Goal: Transaction & Acquisition: Purchase product/service

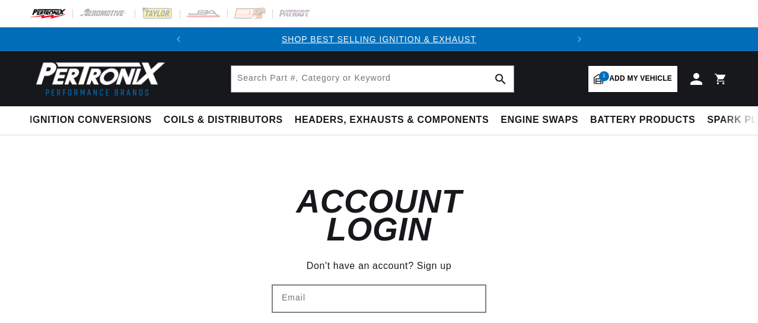
click at [345, 285] on input "Email" at bounding box center [379, 298] width 212 height 26
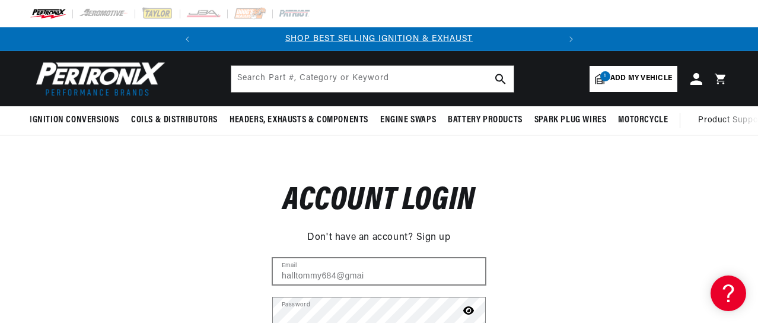
scroll to position [0, 360]
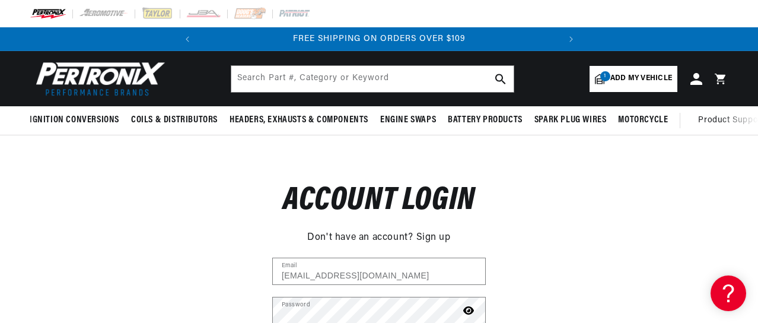
type input "halltommy684@gmail.com"
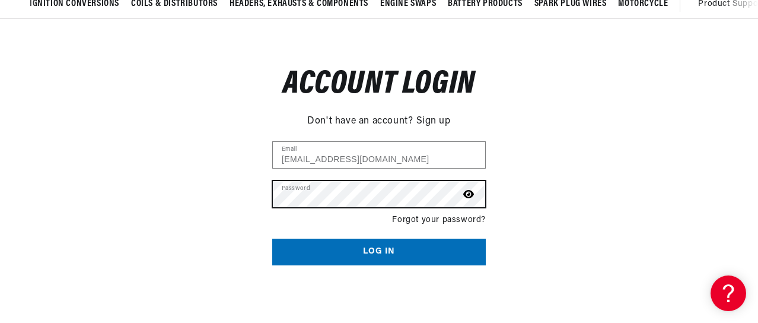
scroll to position [0, 0]
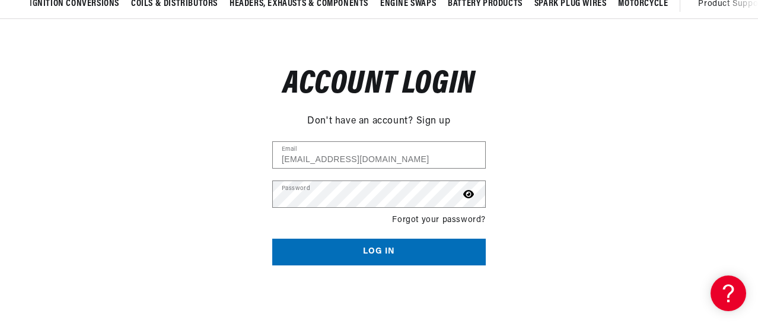
click at [429, 251] on button "Log in" at bounding box center [378, 251] width 213 height 27
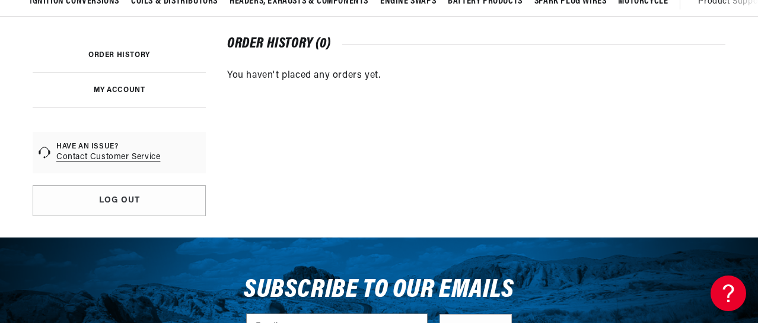
scroll to position [0, 360]
click at [124, 157] on link "Contact Customer Service" at bounding box center [108, 157] width 104 height 12
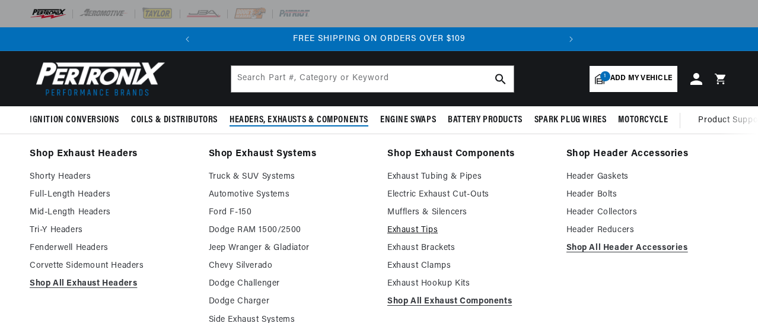
scroll to position [0, 0]
click at [426, 231] on link "Exhaust Tips" at bounding box center [468, 230] width 162 height 14
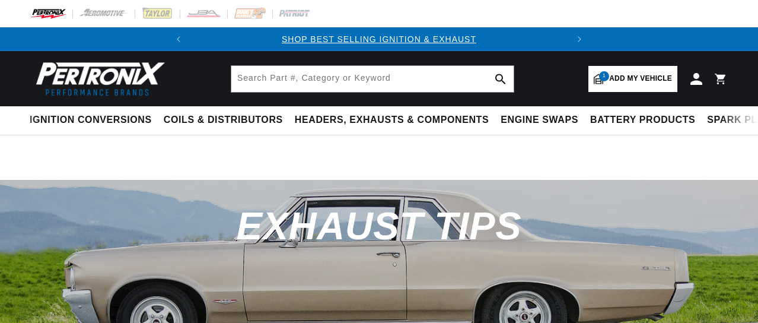
select select "RideType"
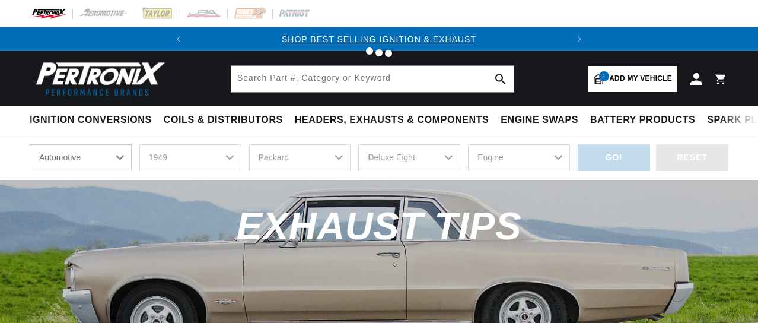
select select "1949"
select select "Packard"
select select "Deluxe-Eight"
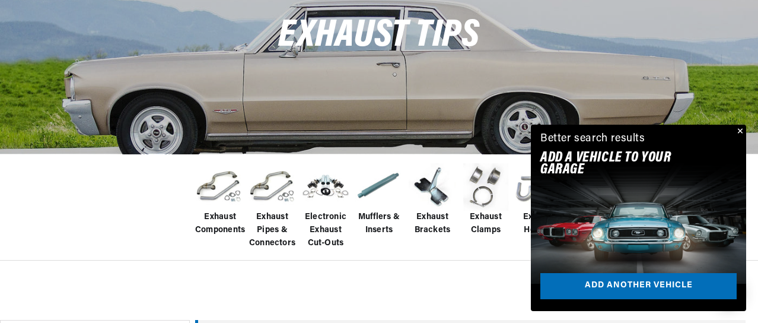
click at [739, 129] on button "Close" at bounding box center [739, 132] width 14 height 14
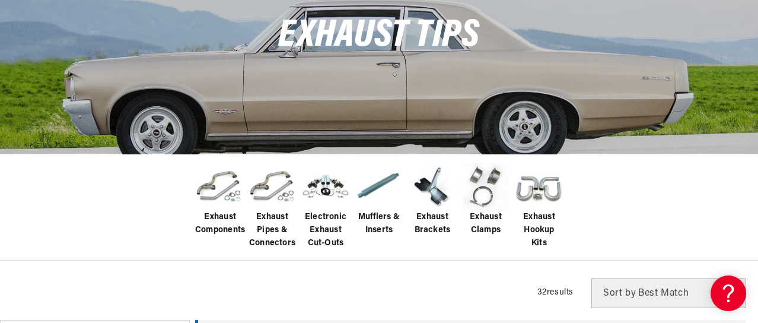
scroll to position [0, 360]
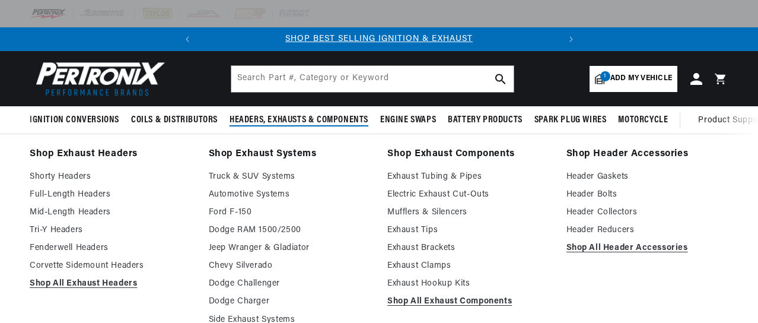
scroll to position [0, 360]
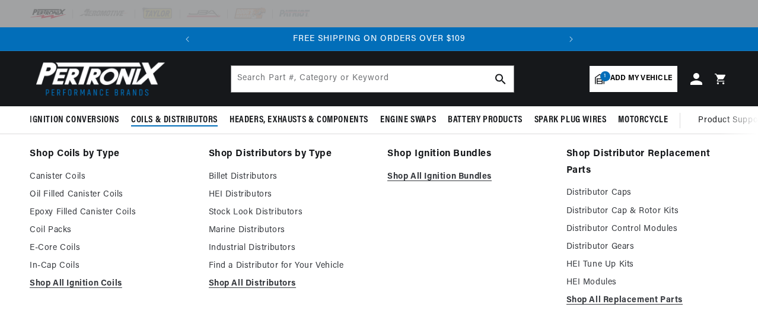
click at [184, 120] on span "Coils & Distributors" at bounding box center [174, 120] width 87 height 12
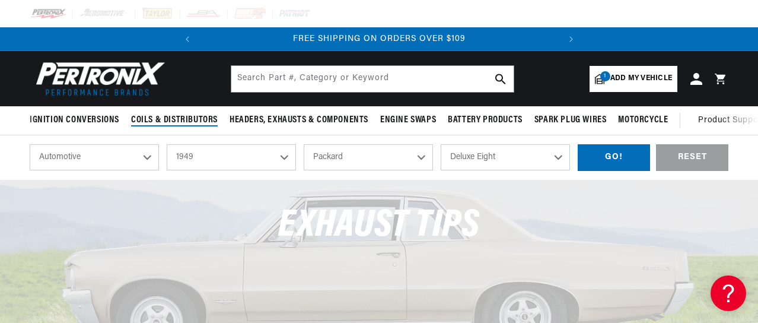
scroll to position [0, 0]
click at [184, 120] on span "Coils & Distributors" at bounding box center [174, 120] width 87 height 12
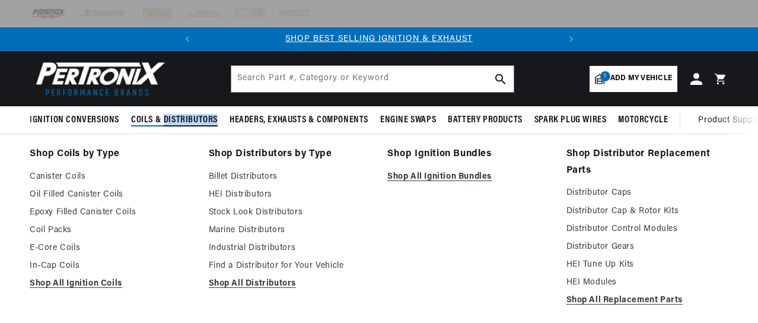
click at [184, 120] on span "Coils & Distributors" at bounding box center [174, 120] width 87 height 12
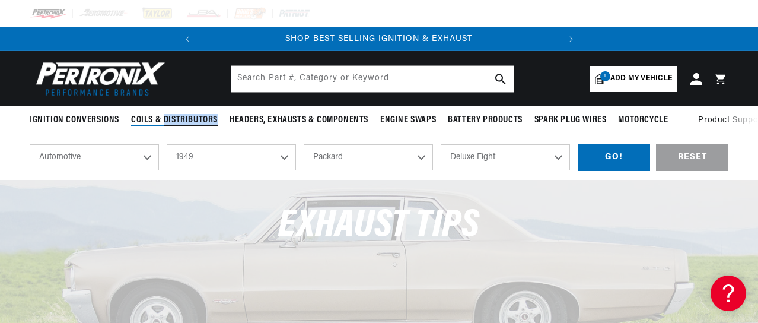
click at [184, 120] on span "Coils & Distributors" at bounding box center [174, 120] width 87 height 12
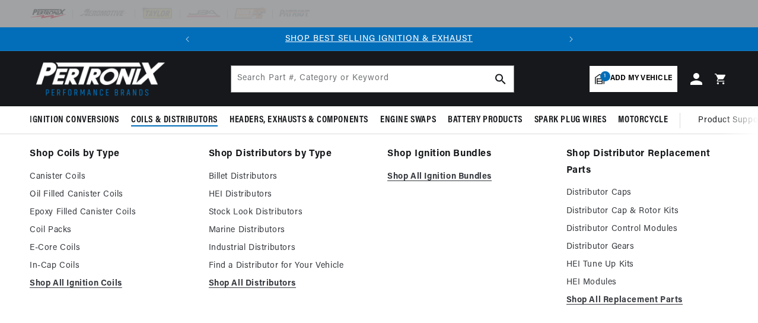
scroll to position [0, 360]
click at [78, 173] on link "Canister Coils" at bounding box center [111, 177] width 162 height 14
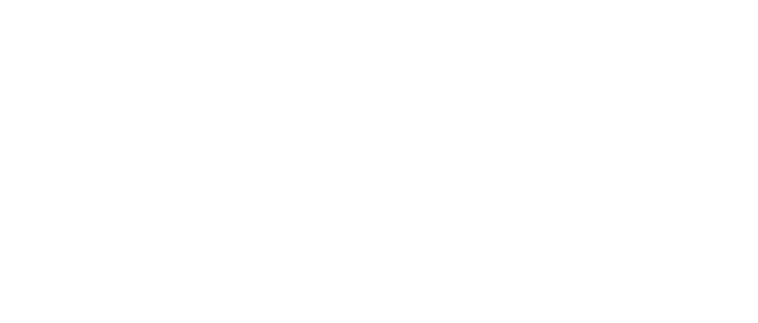
select select "1949"
select select "Packard"
select select "Deluxe-Eight"
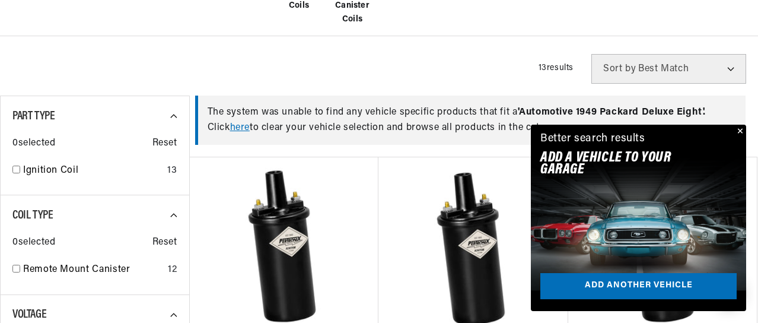
scroll to position [0, 360]
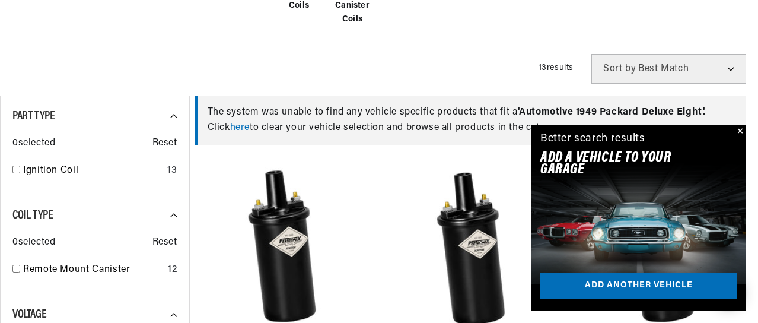
click at [740, 130] on button "Close" at bounding box center [739, 132] width 14 height 14
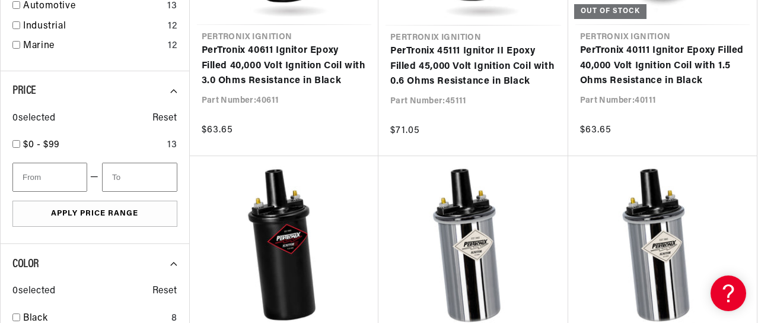
scroll to position [1210, 0]
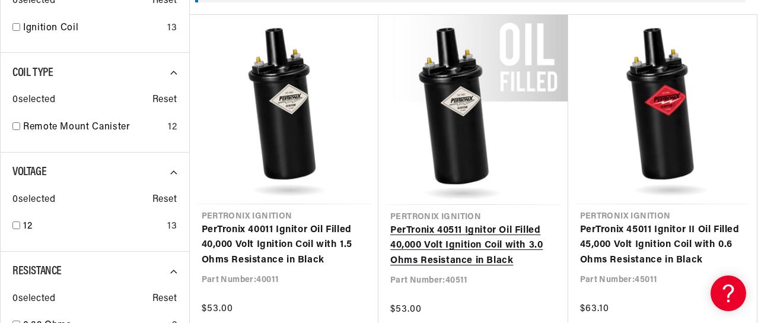
scroll to position [0, 360]
click at [480, 223] on link "PerTronix 40511 Ignitor Oil Filled 40,000 Volt Ignition Coil with 3.0 Ohms Resi…" at bounding box center [473, 246] width 166 height 46
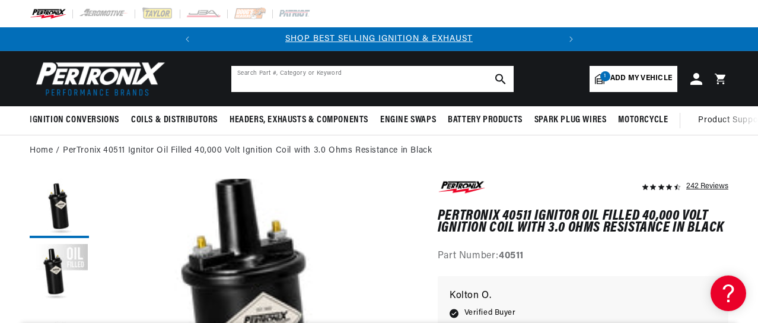
click at [276, 82] on input "text" at bounding box center [372, 79] width 282 height 26
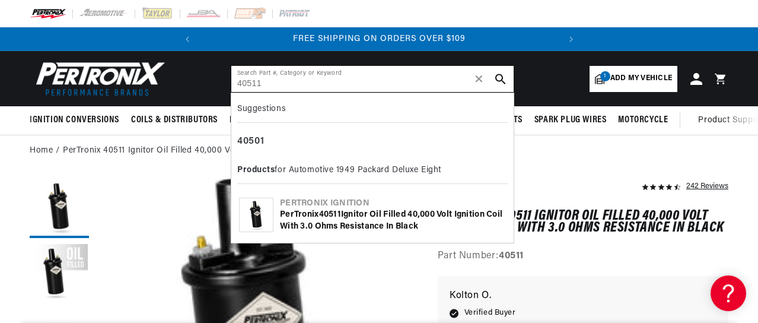
type input "40511"
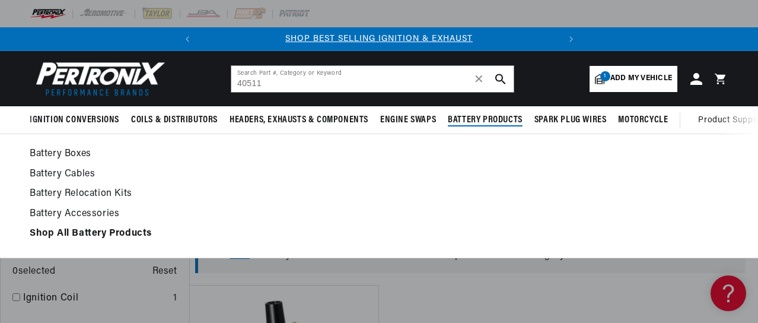
scroll to position [0, 360]
click at [500, 120] on span "Battery Products" at bounding box center [485, 120] width 75 height 12
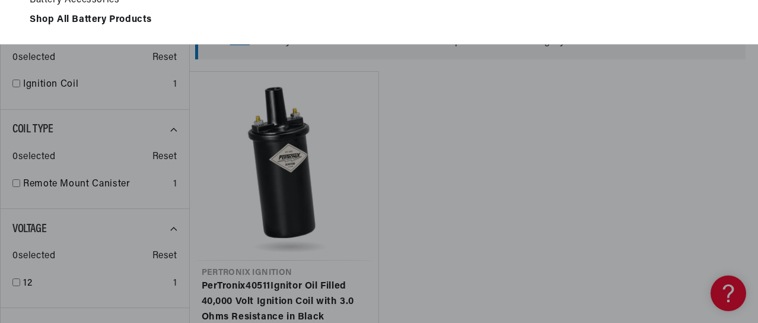
scroll to position [0, 0]
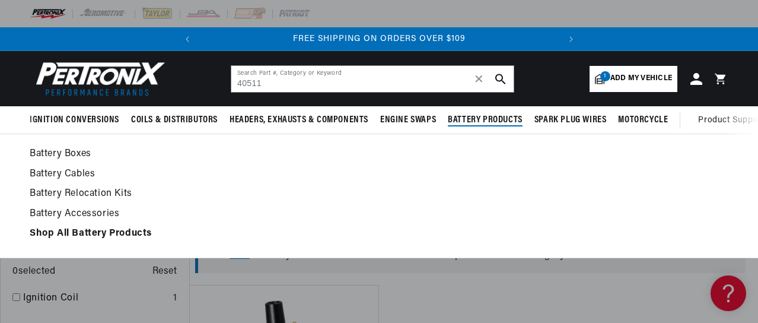
click at [500, 120] on span "Battery Products" at bounding box center [485, 120] width 75 height 12
click at [69, 154] on link "Battery Boxes" at bounding box center [379, 154] width 698 height 17
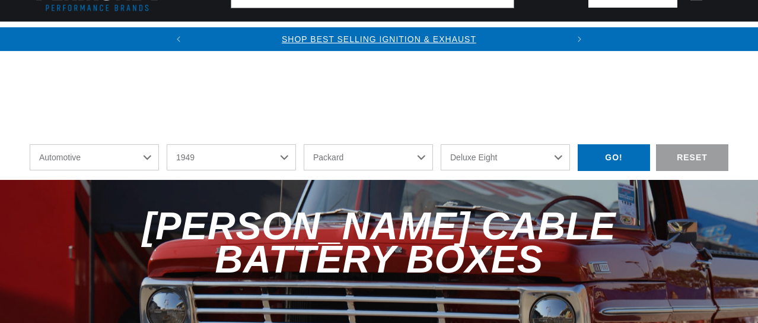
select select "1949"
select select "Packard"
select select "Deluxe-Eight"
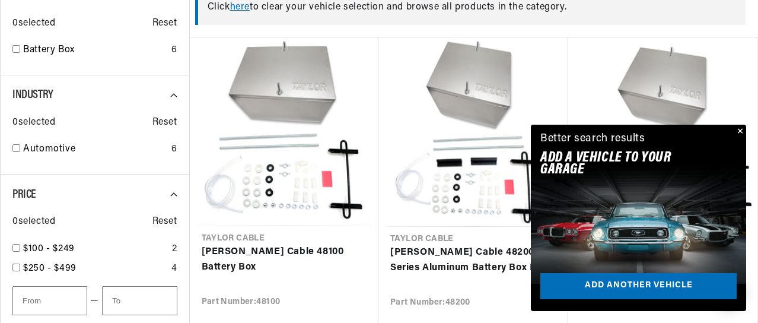
scroll to position [0, 360]
click at [742, 130] on button "Close" at bounding box center [739, 132] width 14 height 14
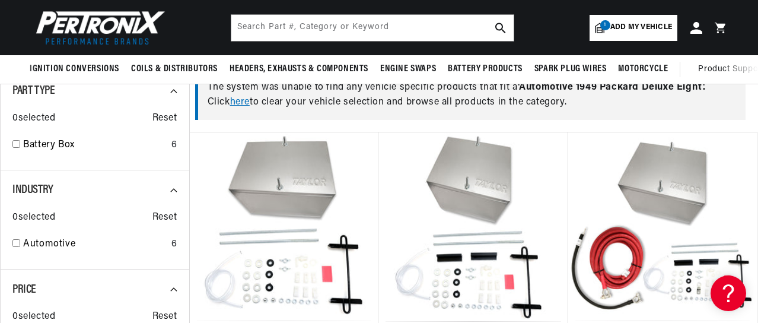
scroll to position [0, 0]
